Goal: Task Accomplishment & Management: Use online tool/utility

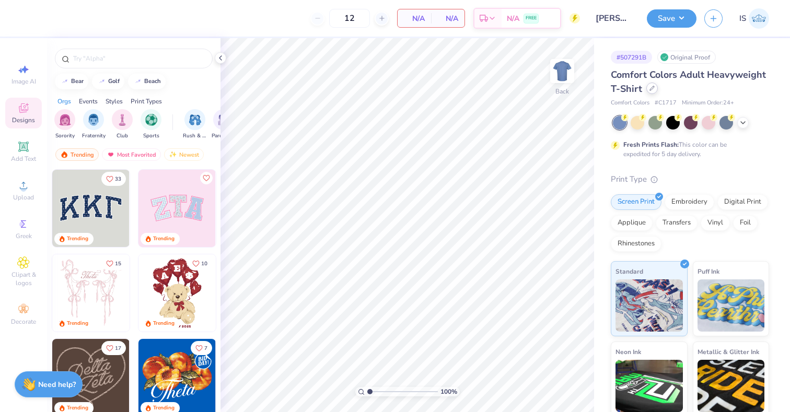
click at [658, 89] on div at bounding box center [651, 88] width 11 height 11
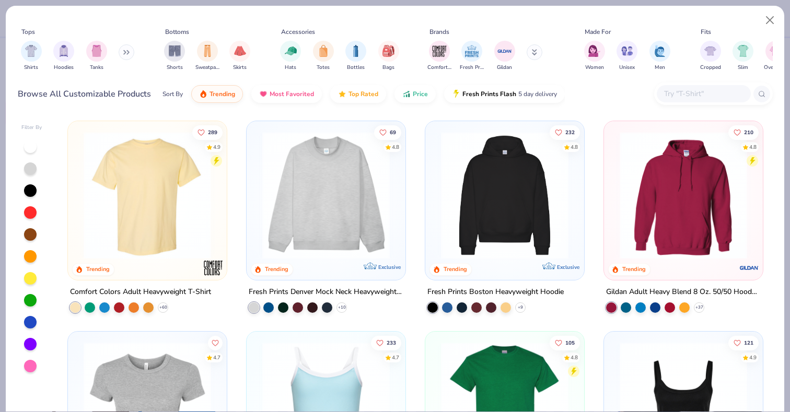
click at [189, 53] on div "Shorts Sweatpants Skirts" at bounding box center [207, 56] width 92 height 39
click at [177, 51] on img "filter for Shorts" at bounding box center [175, 50] width 12 height 12
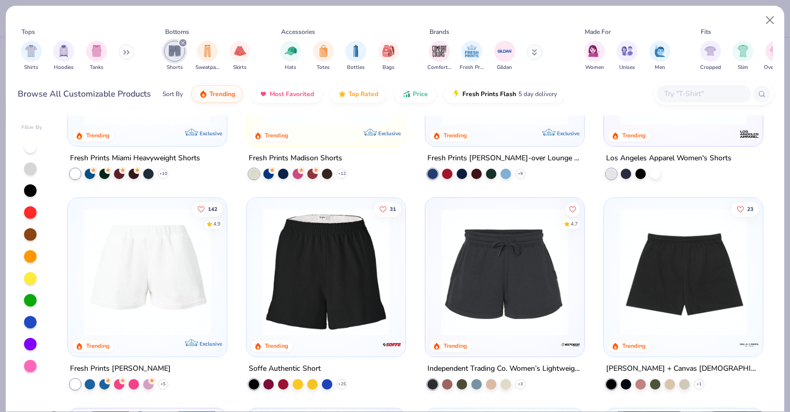
scroll to position [137, 0]
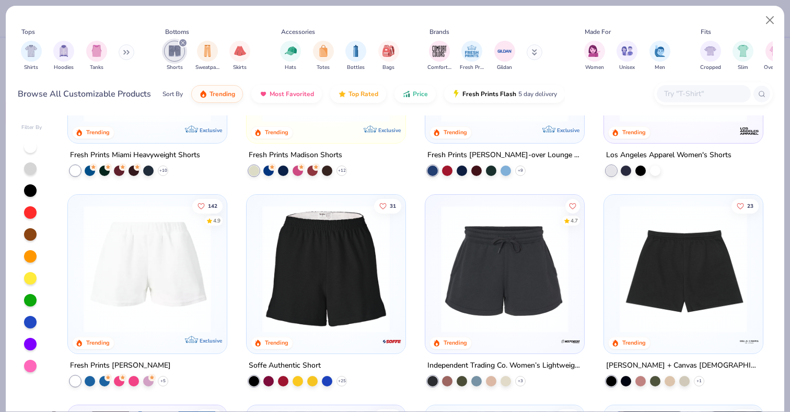
click at [338, 305] on img at bounding box center [326, 269] width 138 height 128
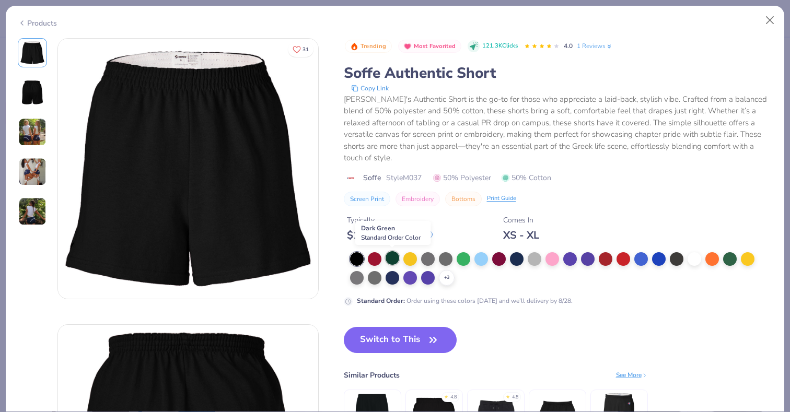
click at [391, 255] on div at bounding box center [393, 258] width 14 height 14
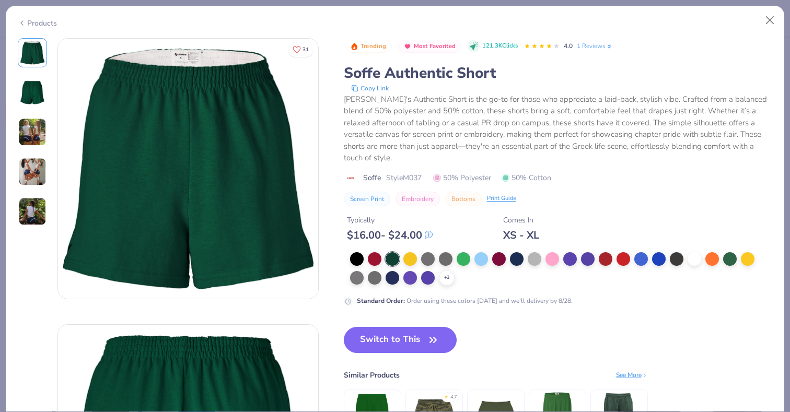
click at [402, 342] on button "Switch to This" at bounding box center [400, 340] width 113 height 26
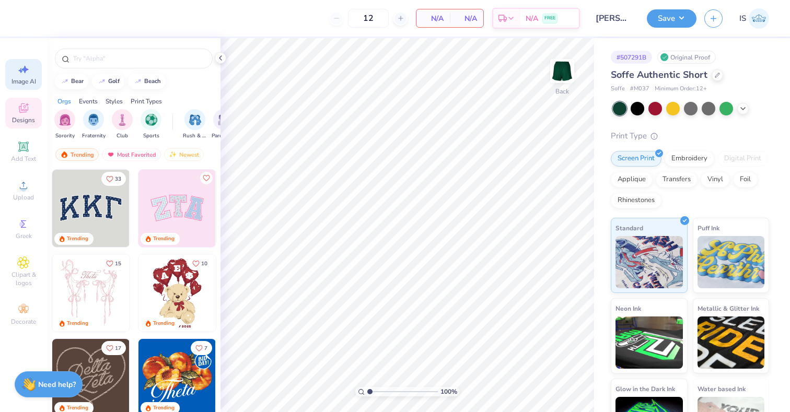
click at [21, 72] on icon at bounding box center [23, 69] width 13 height 13
select select "4"
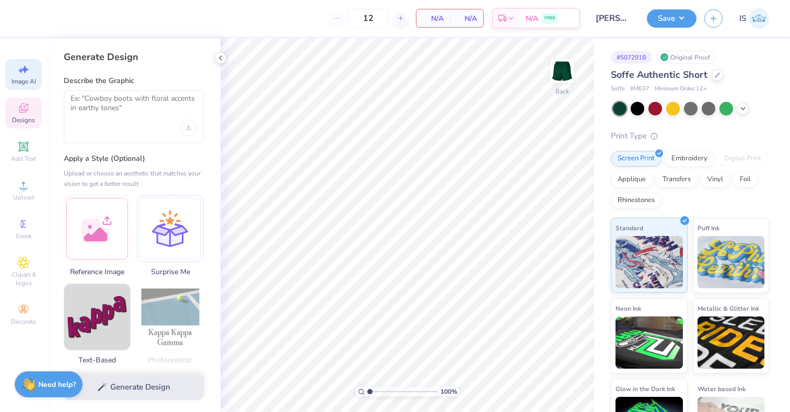
click at [21, 113] on icon at bounding box center [23, 108] width 13 height 13
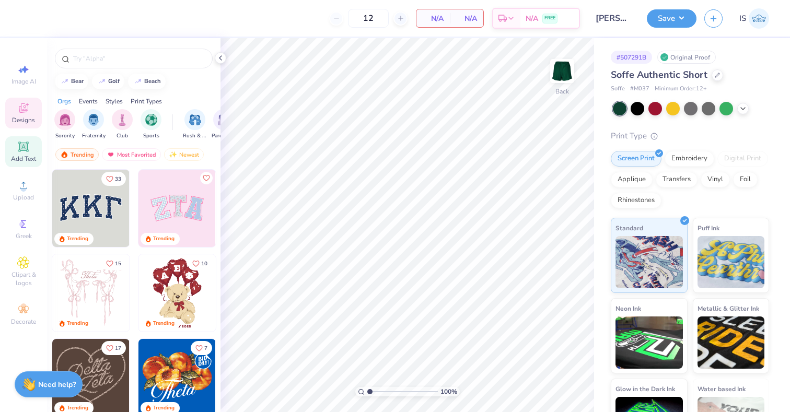
click at [24, 145] on icon at bounding box center [23, 147] width 8 height 8
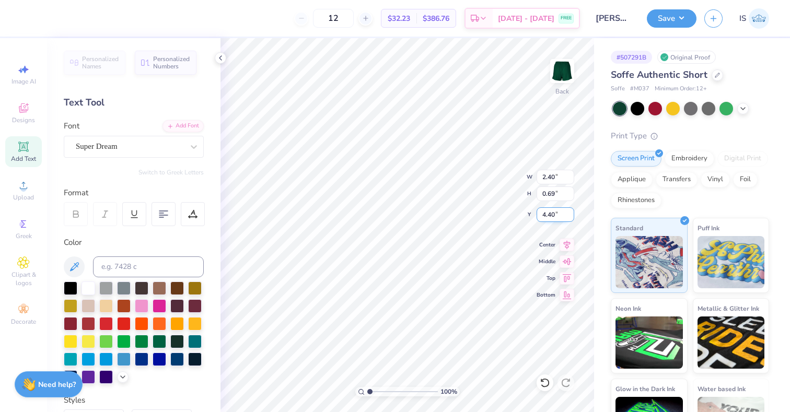
type input "8.31"
click at [113, 306] on div at bounding box center [106, 305] width 14 height 14
type textarea "Camp GPhi"
type input "7.87"
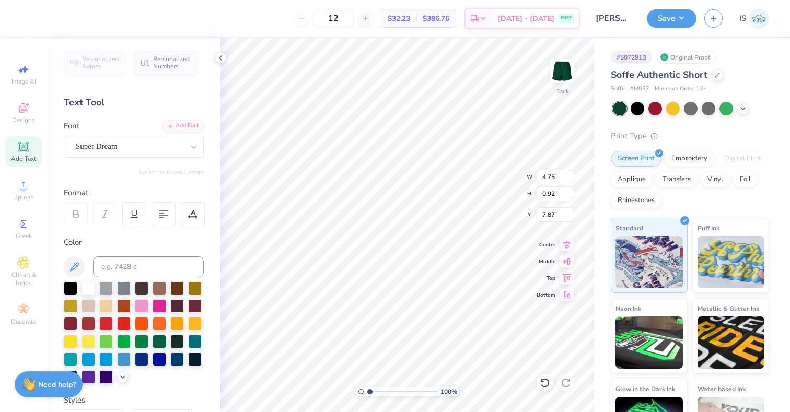
scroll to position [8, 1]
type input "8.08"
type input "5.22"
type input "1.01"
type input "7.99"
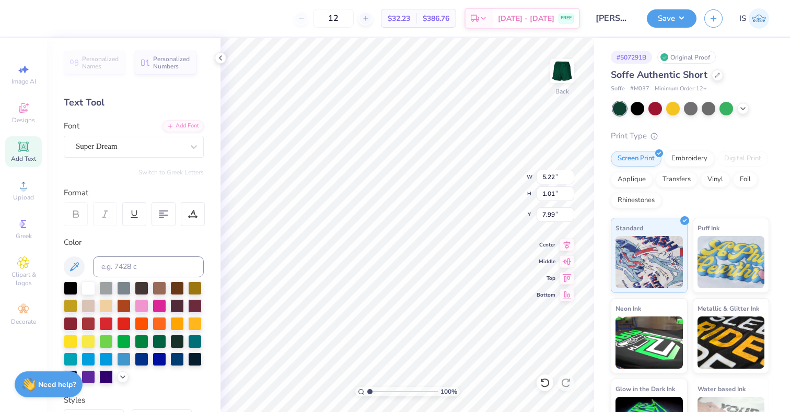
type input "7.67"
type input "5.13"
type input "0.99"
type input "7.80"
click at [672, 17] on button "Save" at bounding box center [672, 17] width 50 height 18
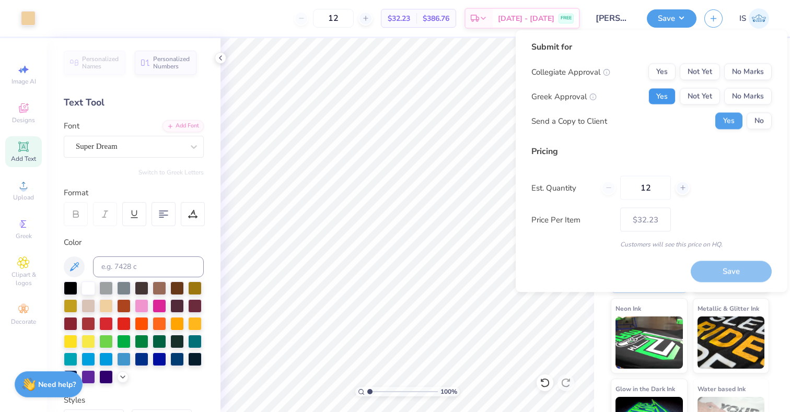
click at [662, 99] on button "Yes" at bounding box center [662, 96] width 27 height 17
click at [736, 72] on button "No Marks" at bounding box center [748, 72] width 48 height 17
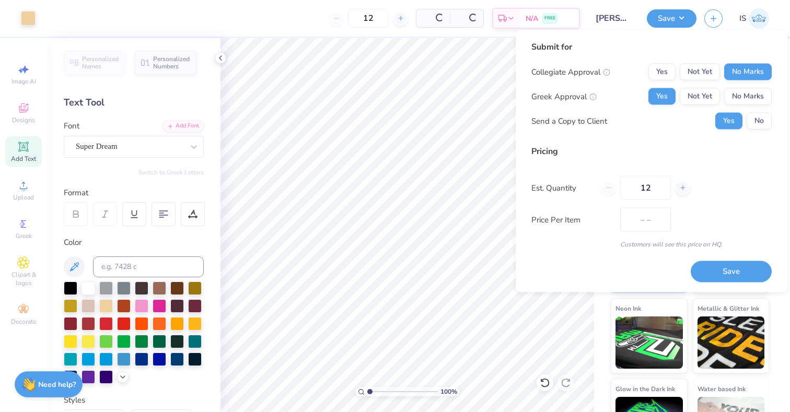
type input "$32.23"
click at [698, 96] on button "Not Yet" at bounding box center [700, 96] width 40 height 17
click at [653, 191] on input "12" at bounding box center [645, 188] width 51 height 24
type input "1"
type input "0"
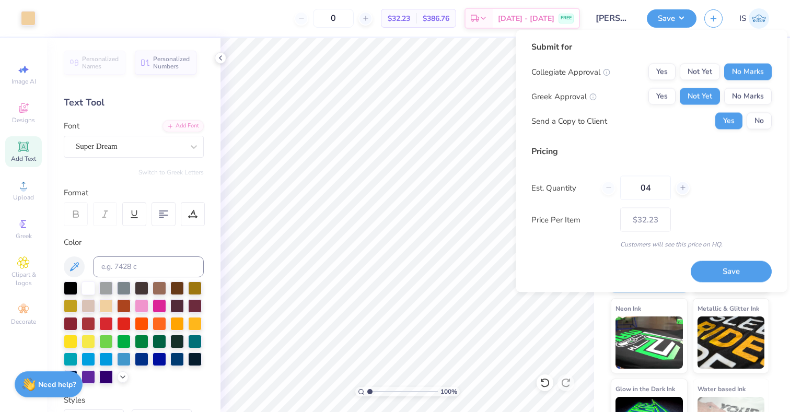
type input "048"
type input "48"
type input "$18.98"
type input "048"
click at [573, 264] on div "Submit for Collegiate Approval Yes Not Yet No Marks Greek Approval Yes Not Yet …" at bounding box center [651, 161] width 240 height 241
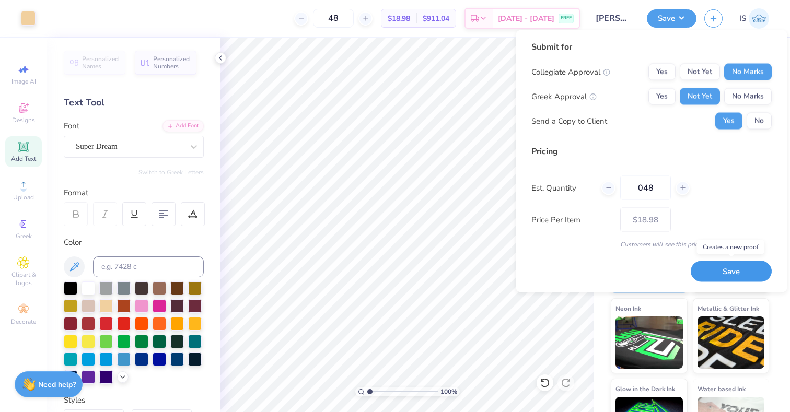
click at [731, 269] on button "Save" at bounding box center [731, 271] width 81 height 21
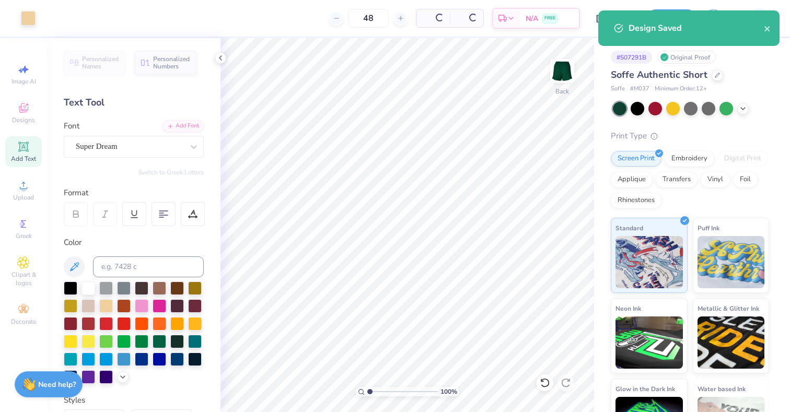
type input "$18.98"
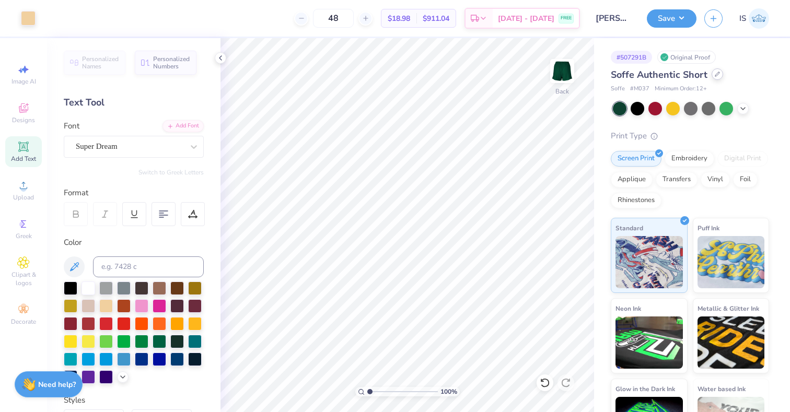
click at [715, 74] on icon at bounding box center [717, 74] width 5 height 5
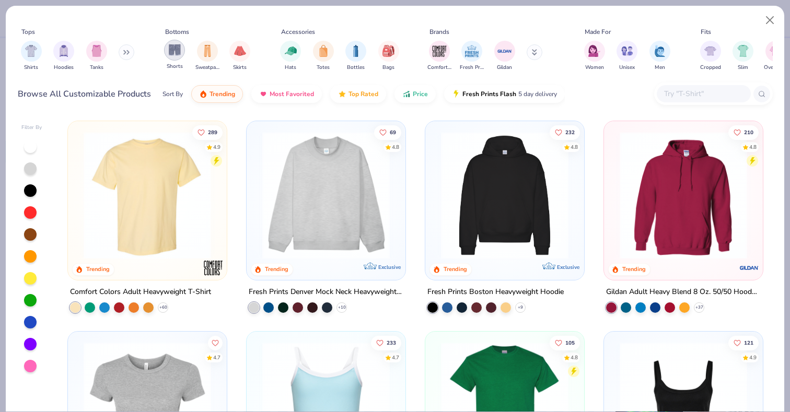
click at [173, 48] on img "filter for Shorts" at bounding box center [175, 50] width 12 height 12
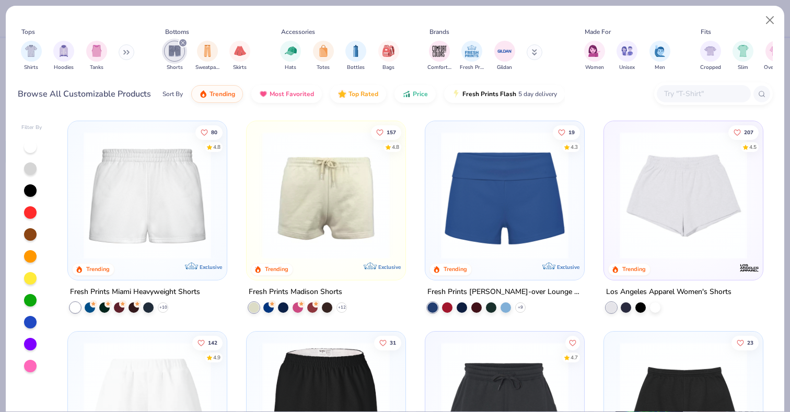
click at [681, 101] on div at bounding box center [704, 93] width 94 height 17
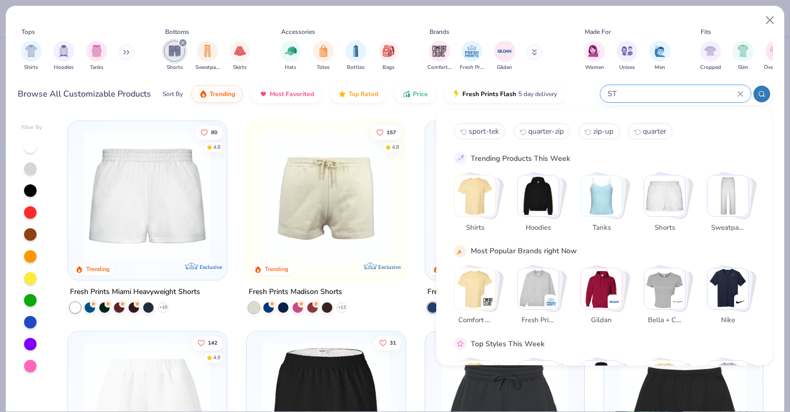
type input "S"
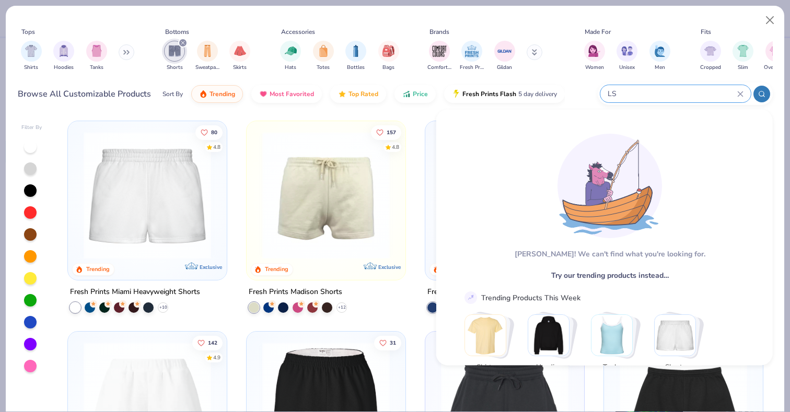
type input "L"
